Goal: Task Accomplishment & Management: Manage account settings

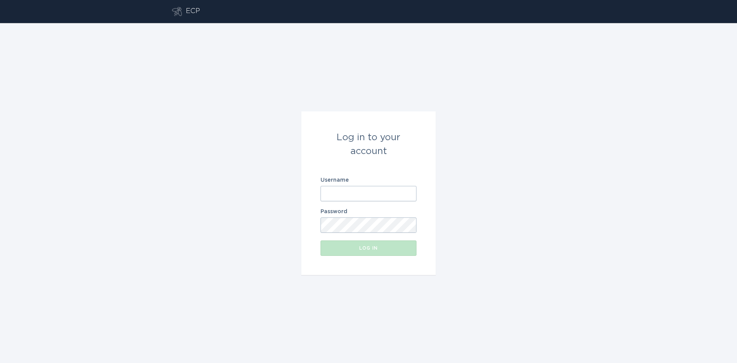
click at [368, 192] on input "Username" at bounding box center [368, 193] width 96 height 15
click at [0, 362] on com-1password-button at bounding box center [0, 363] width 0 height 0
type input "[EMAIL_ADDRESS][DOMAIN_NAME]"
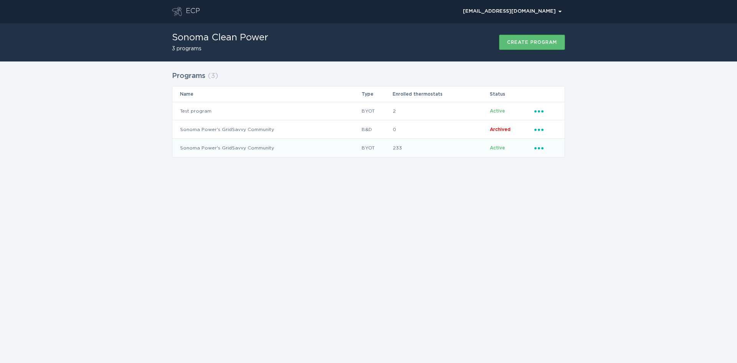
click at [543, 149] on icon "Popover menu" at bounding box center [538, 148] width 9 height 2
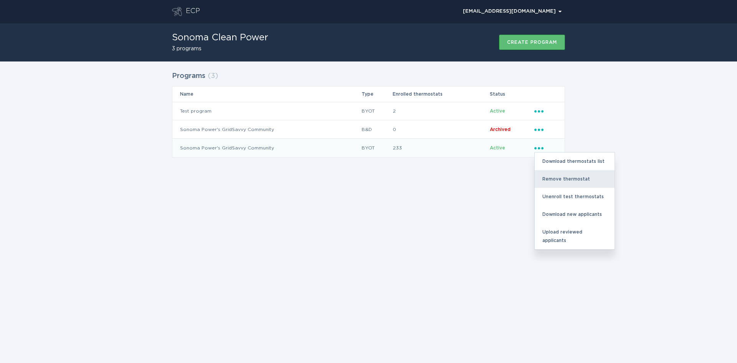
click at [558, 178] on div "Remove thermostat" at bounding box center [575, 179] width 80 height 18
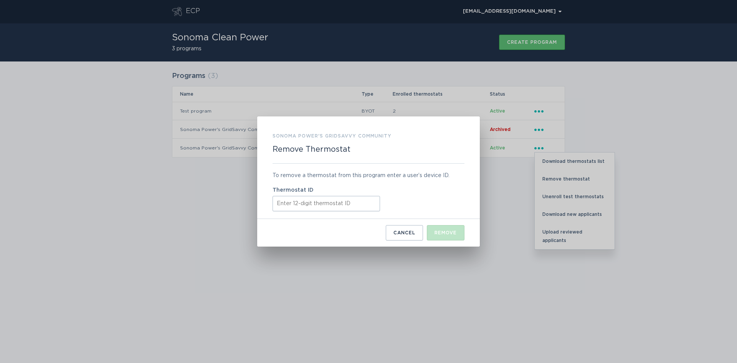
click at [313, 201] on input "Thermostat ID" at bounding box center [325, 203] width 107 height 15
paste input "413735142916"
click at [437, 230] on div "Remove" at bounding box center [445, 232] width 22 height 5
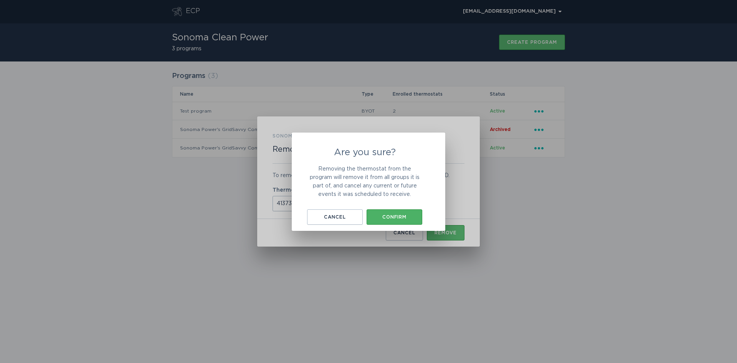
click at [400, 218] on div "Confirm" at bounding box center [394, 217] width 48 height 5
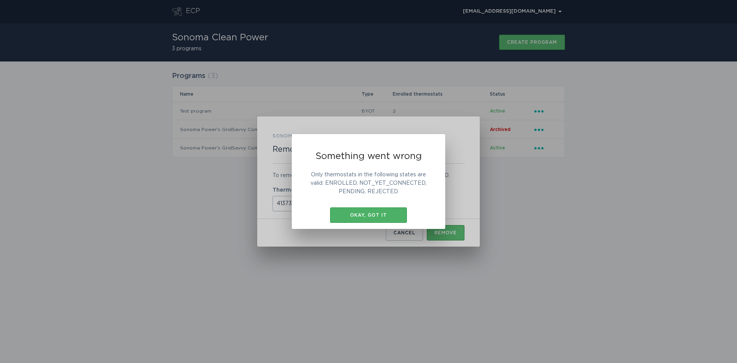
click at [358, 215] on div "Okay, got it" at bounding box center [368, 215] width 69 height 5
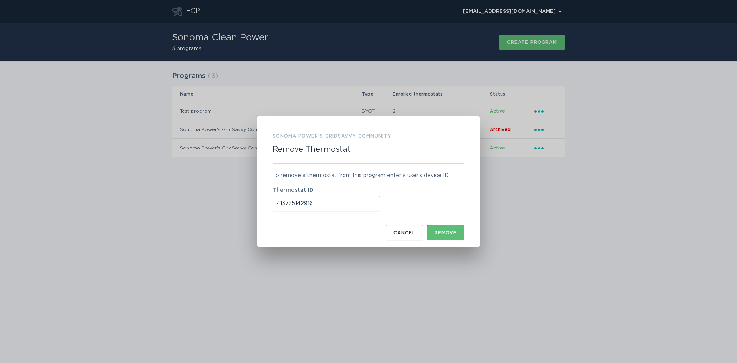
click at [336, 205] on input "413735142916" at bounding box center [325, 203] width 107 height 15
click at [277, 205] on input "413735142916" at bounding box center [325, 203] width 107 height 15
click at [326, 205] on input "413735142916" at bounding box center [325, 203] width 107 height 15
click at [446, 232] on div "Remove" at bounding box center [445, 232] width 22 height 5
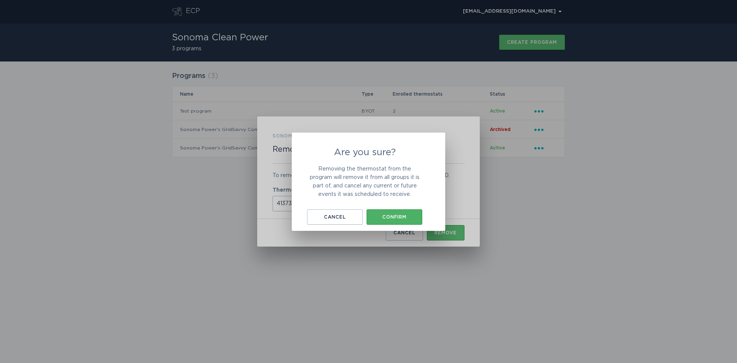
click at [401, 221] on button "Confirm" at bounding box center [395, 216] width 56 height 15
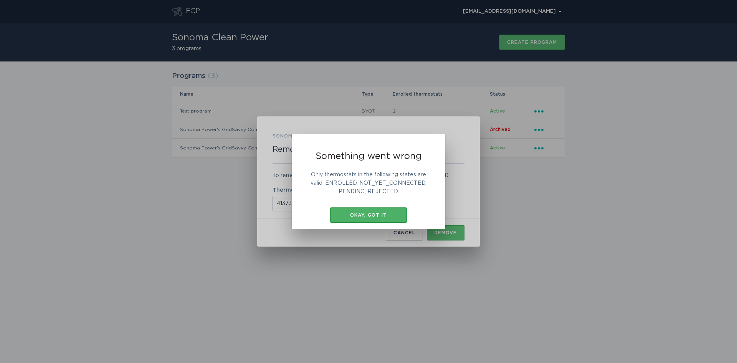
click at [384, 216] on div "Okay, got it" at bounding box center [368, 215] width 69 height 5
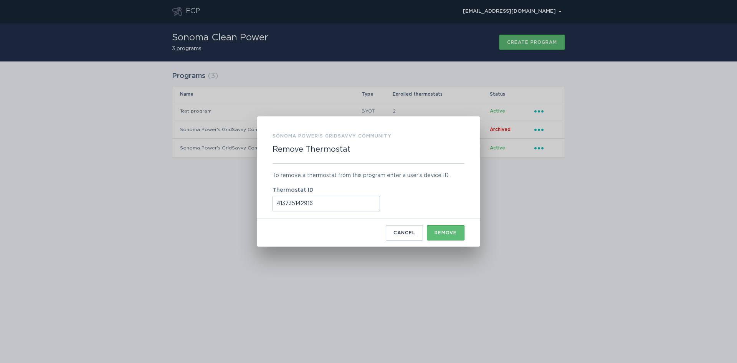
drag, startPoint x: 320, startPoint y: 199, endPoint x: 253, endPoint y: 197, distance: 68.0
click at [253, 197] on div "Sonoma Power's GridSavvy Community Remove Thermostat To remove a thermostat fro…" at bounding box center [368, 181] width 737 height 363
paste input "521790865670"
type input "521790865670"
click at [451, 232] on div "Remove" at bounding box center [445, 232] width 22 height 5
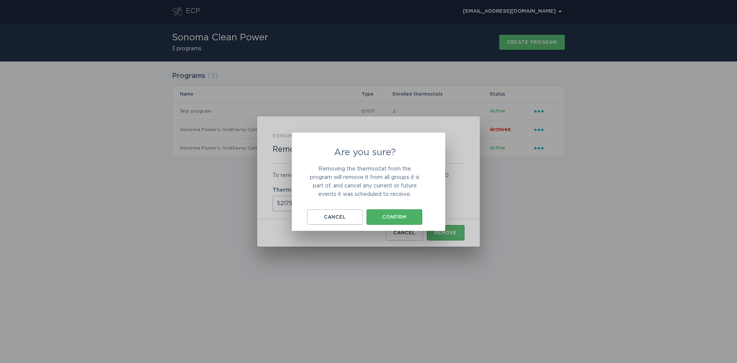
click at [401, 217] on div "Confirm" at bounding box center [394, 217] width 48 height 5
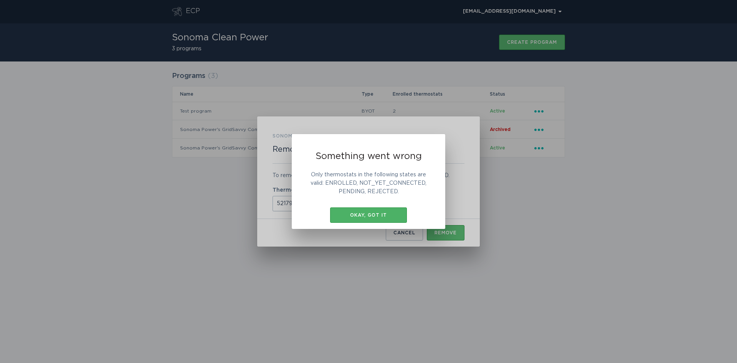
click at [372, 210] on button "Okay, got it" at bounding box center [368, 214] width 77 height 15
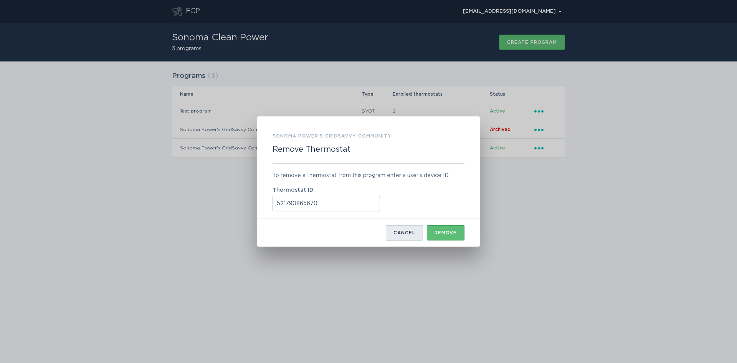
click at [402, 234] on div "Cancel" at bounding box center [404, 232] width 22 height 5
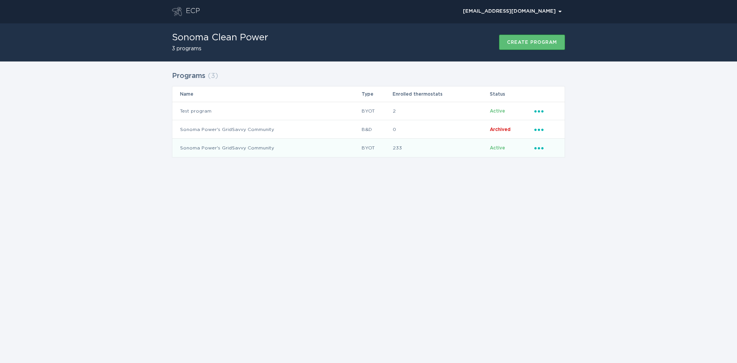
click at [534, 149] on icon "Ellipsis" at bounding box center [539, 147] width 11 height 7
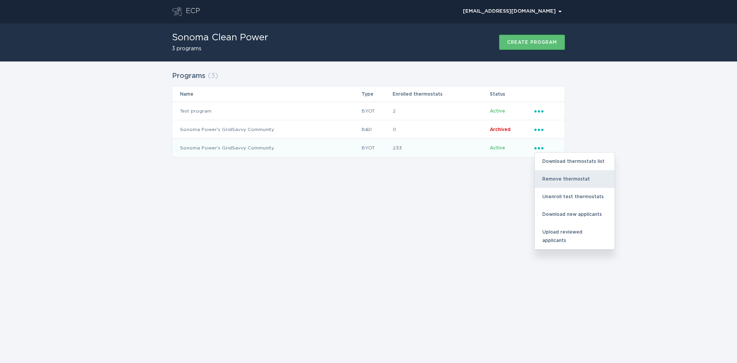
click at [553, 180] on div "Remove thermostat" at bounding box center [575, 179] width 80 height 18
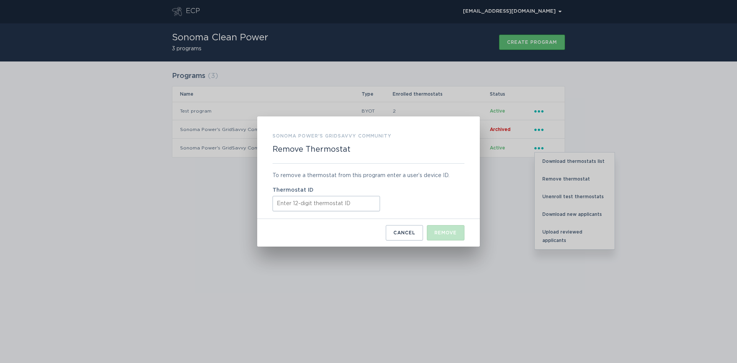
click at [301, 207] on input "Thermostat ID" at bounding box center [325, 203] width 107 height 15
paste input "522656758631"
type input "522656758631"
click at [440, 228] on button "Remove" at bounding box center [446, 232] width 38 height 15
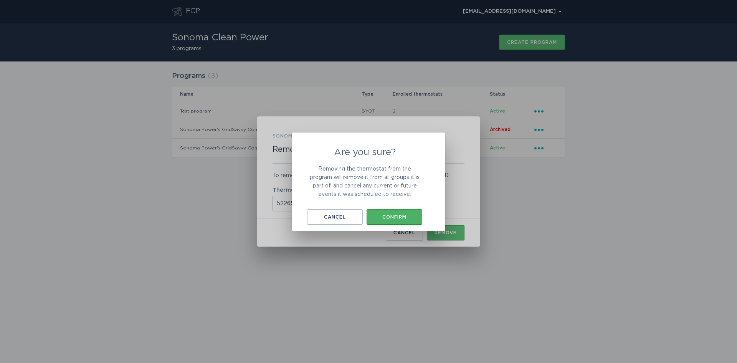
click at [394, 219] on div "Confirm" at bounding box center [394, 217] width 48 height 5
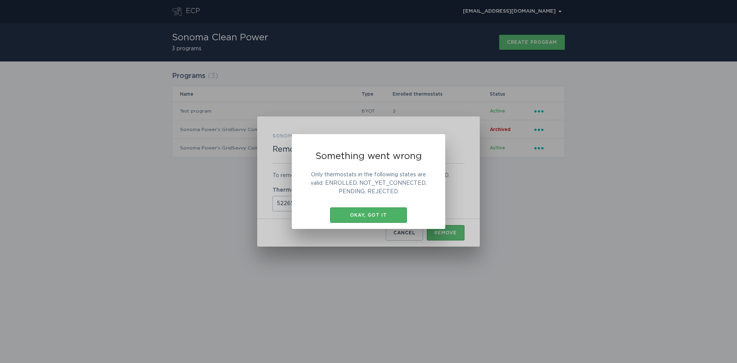
click at [367, 209] on button "Okay, got it" at bounding box center [368, 214] width 77 height 15
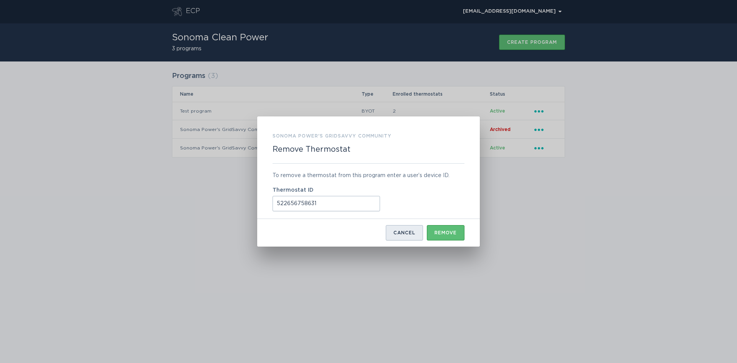
click at [403, 233] on div "Cancel" at bounding box center [404, 232] width 22 height 5
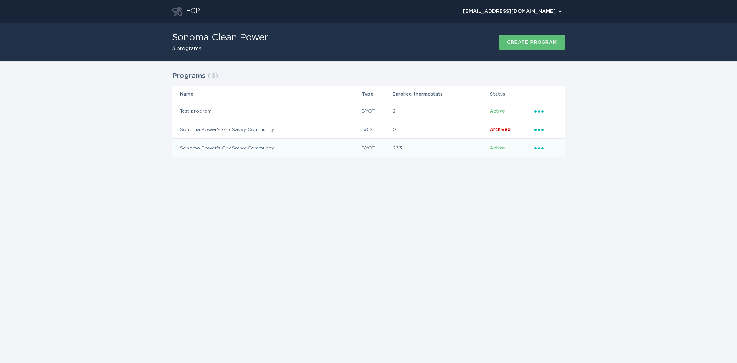
click at [542, 151] on div "Ellipsis" at bounding box center [545, 148] width 23 height 8
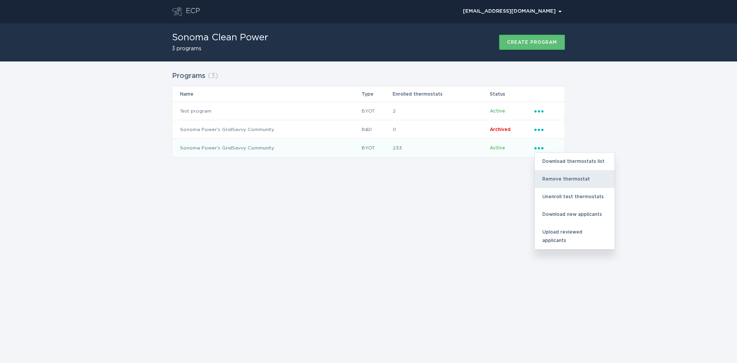
click at [547, 178] on div "Remove thermostat" at bounding box center [575, 179] width 80 height 18
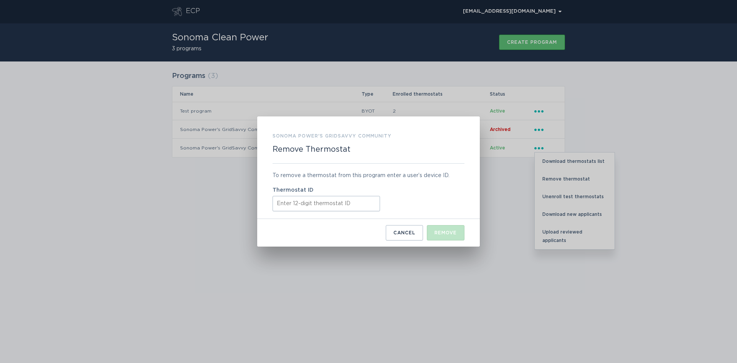
click at [290, 200] on input "Thermostat ID" at bounding box center [325, 203] width 107 height 15
paste input "531649199595"
type input "531649199595"
click at [434, 232] on div "Remove" at bounding box center [445, 232] width 22 height 5
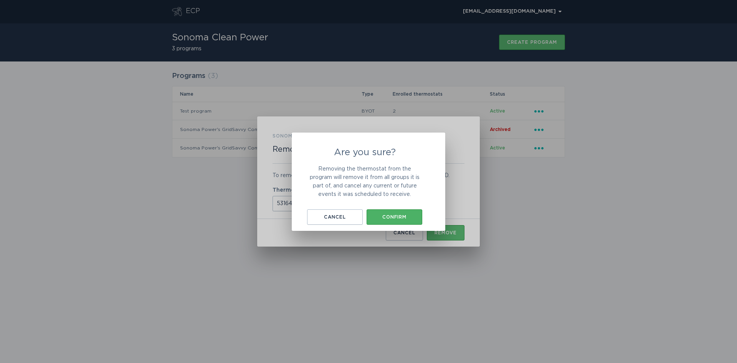
click at [400, 216] on div "Confirm" at bounding box center [394, 217] width 48 height 5
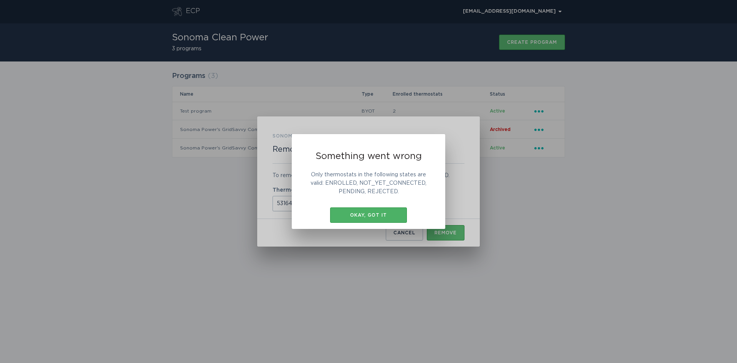
click at [380, 213] on div "Okay, got it" at bounding box center [368, 215] width 69 height 5
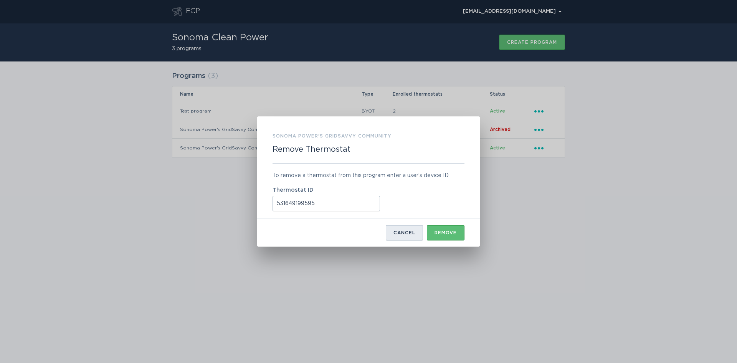
click at [407, 236] on button "Cancel" at bounding box center [404, 232] width 37 height 15
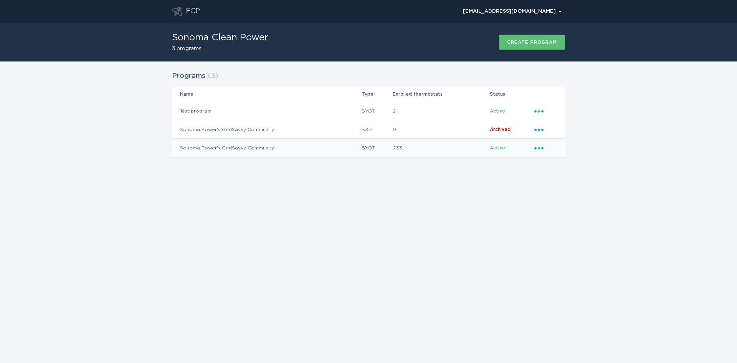
click at [538, 150] on div "Ellipsis" at bounding box center [545, 148] width 23 height 8
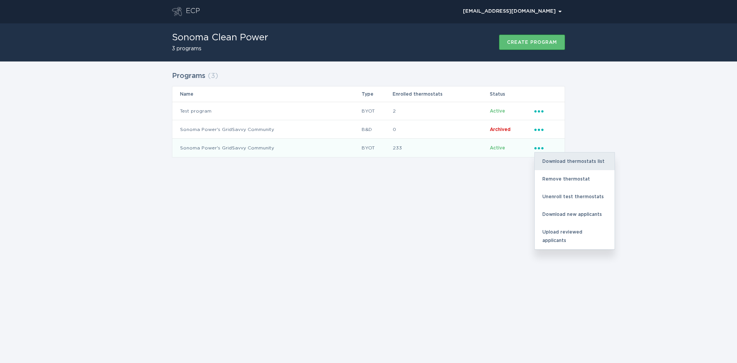
click at [563, 160] on div "Download thermostats list" at bounding box center [575, 161] width 80 height 18
